Goal: Browse casually

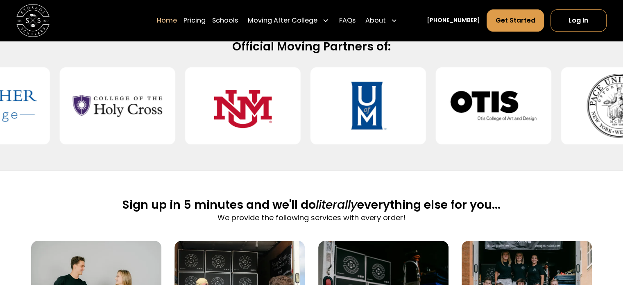
scroll to position [372, 0]
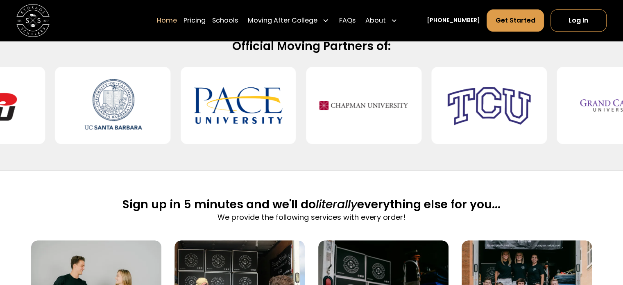
click at [244, 111] on img at bounding box center [238, 105] width 89 height 64
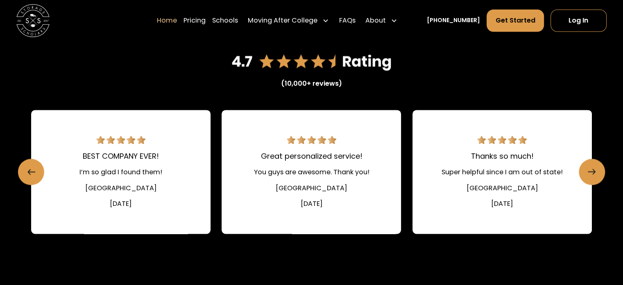
scroll to position [1144, 0]
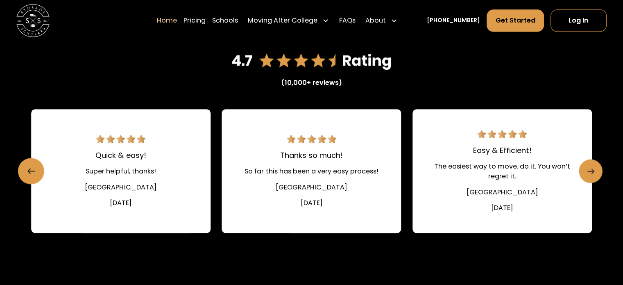
click at [593, 172] on icon "Next slide" at bounding box center [592, 170] width 2 height 5
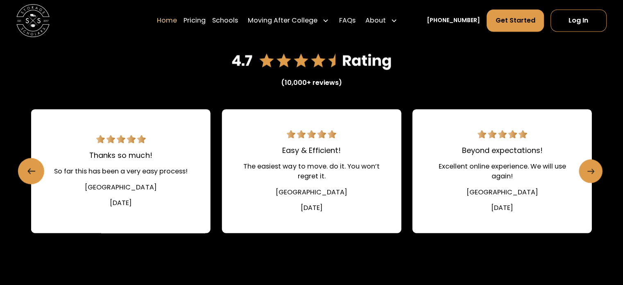
click at [593, 172] on icon "Next slide" at bounding box center [592, 170] width 2 height 5
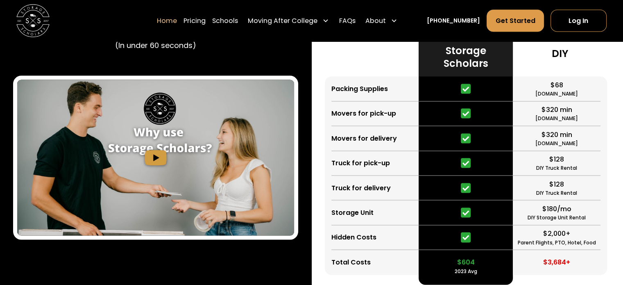
scroll to position [1561, 0]
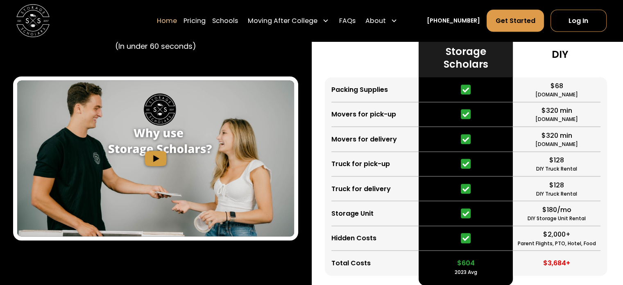
click at [156, 156] on img "open lightbox" at bounding box center [155, 159] width 277 height 156
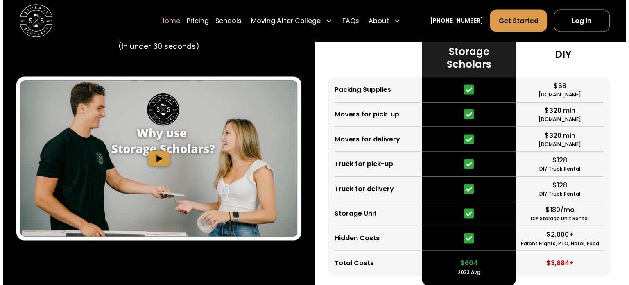
scroll to position [1564, 0]
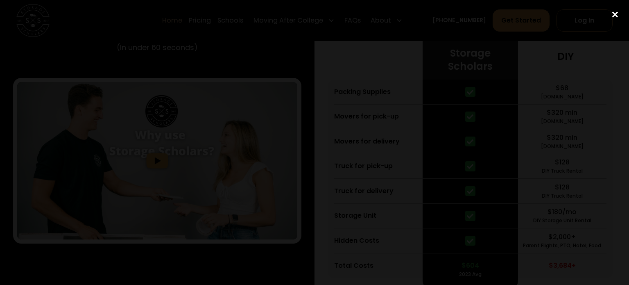
click at [619, 18] on div "close lightbox" at bounding box center [615, 15] width 28 height 18
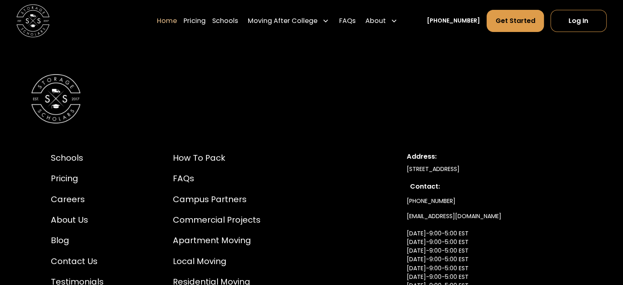
scroll to position [2719, 0]
